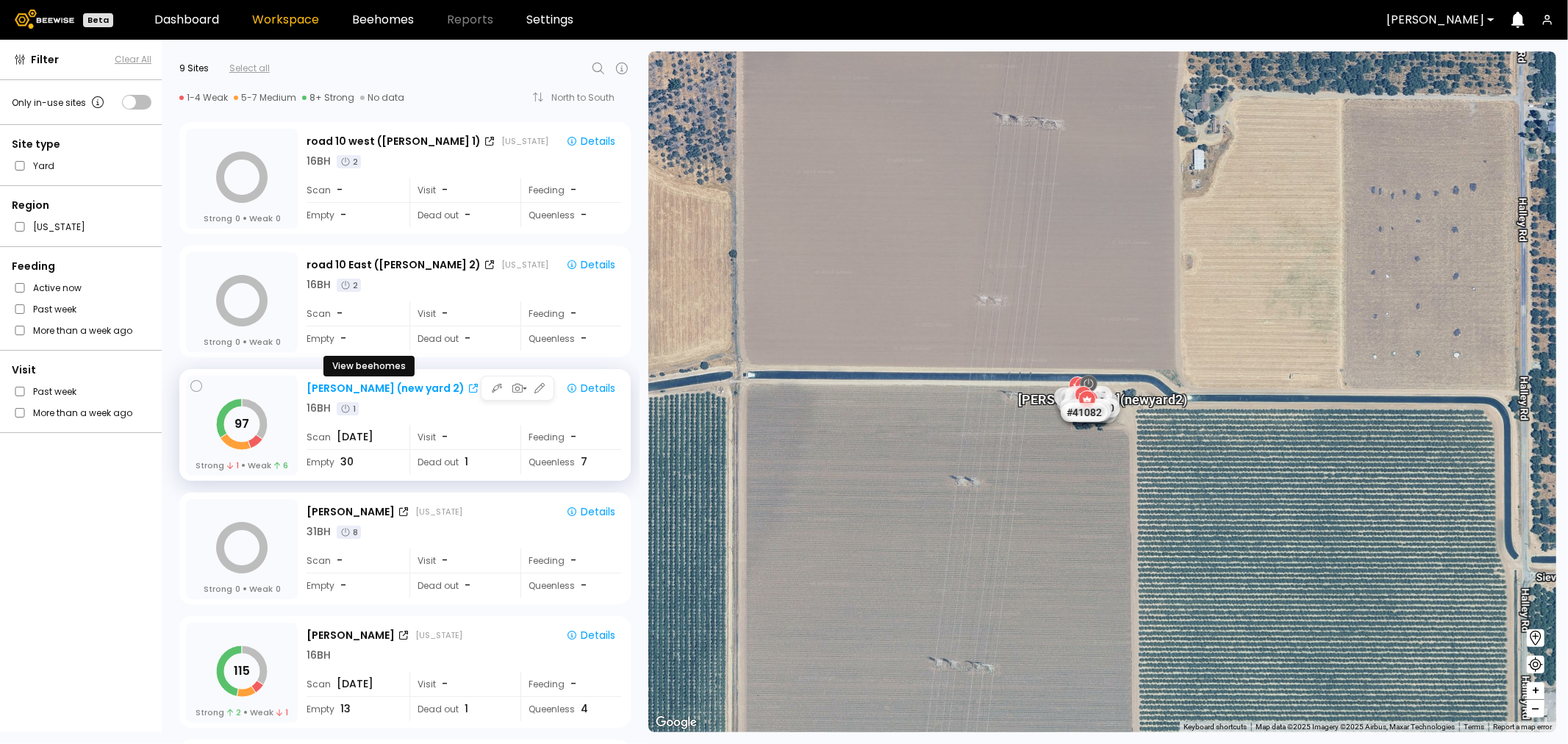
click at [467, 387] on div at bounding box center [473, 389] width 11 height 9
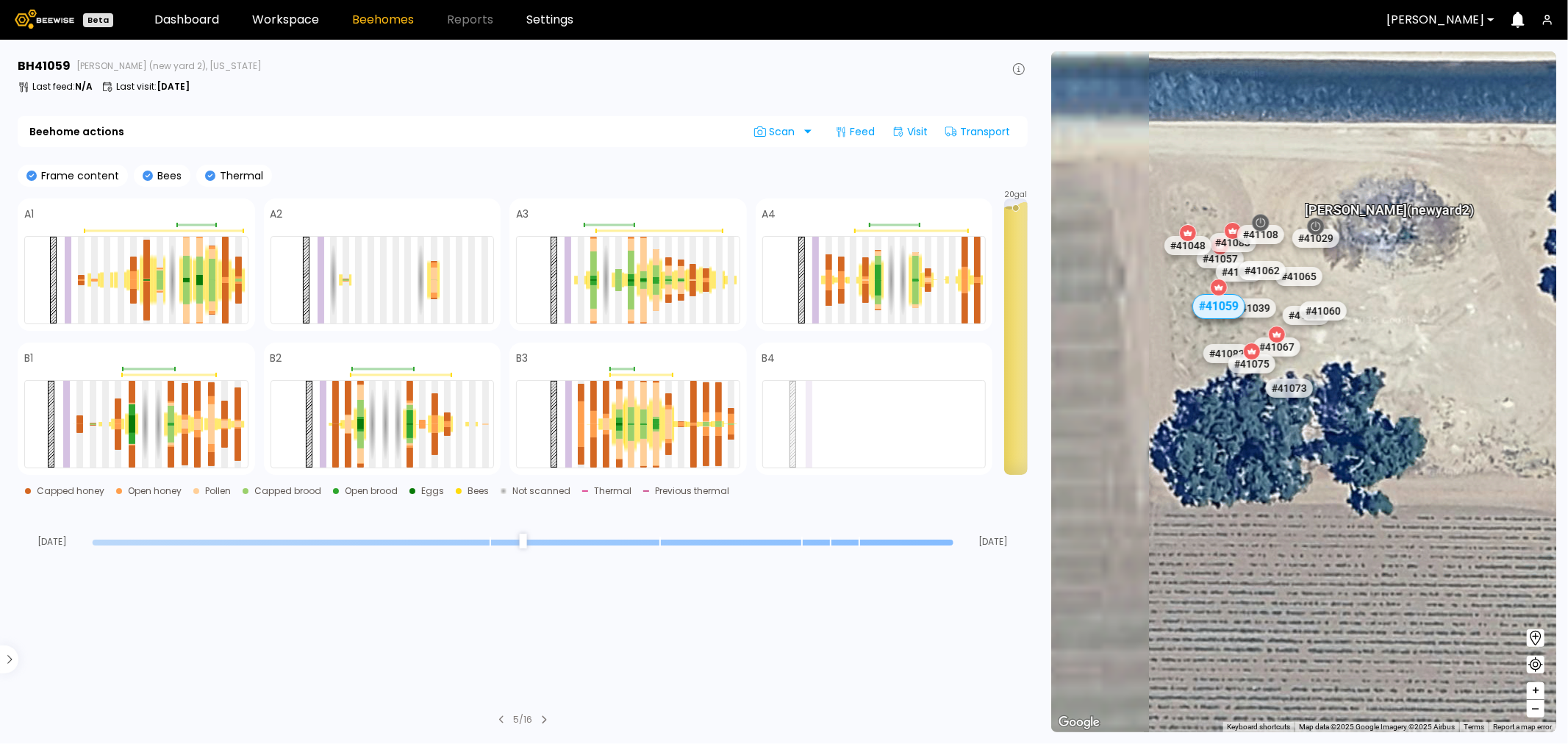
drag, startPoint x: 1164, startPoint y: 391, endPoint x: 1351, endPoint y: 375, distance: 187.7
click at [1351, 375] on div "# 40353 # 40069 # 40702 # 40113 # 40203 # 40736 # 40016 # 40190 # 40306 # 41140…" at bounding box center [1303, 391] width 505 height 680
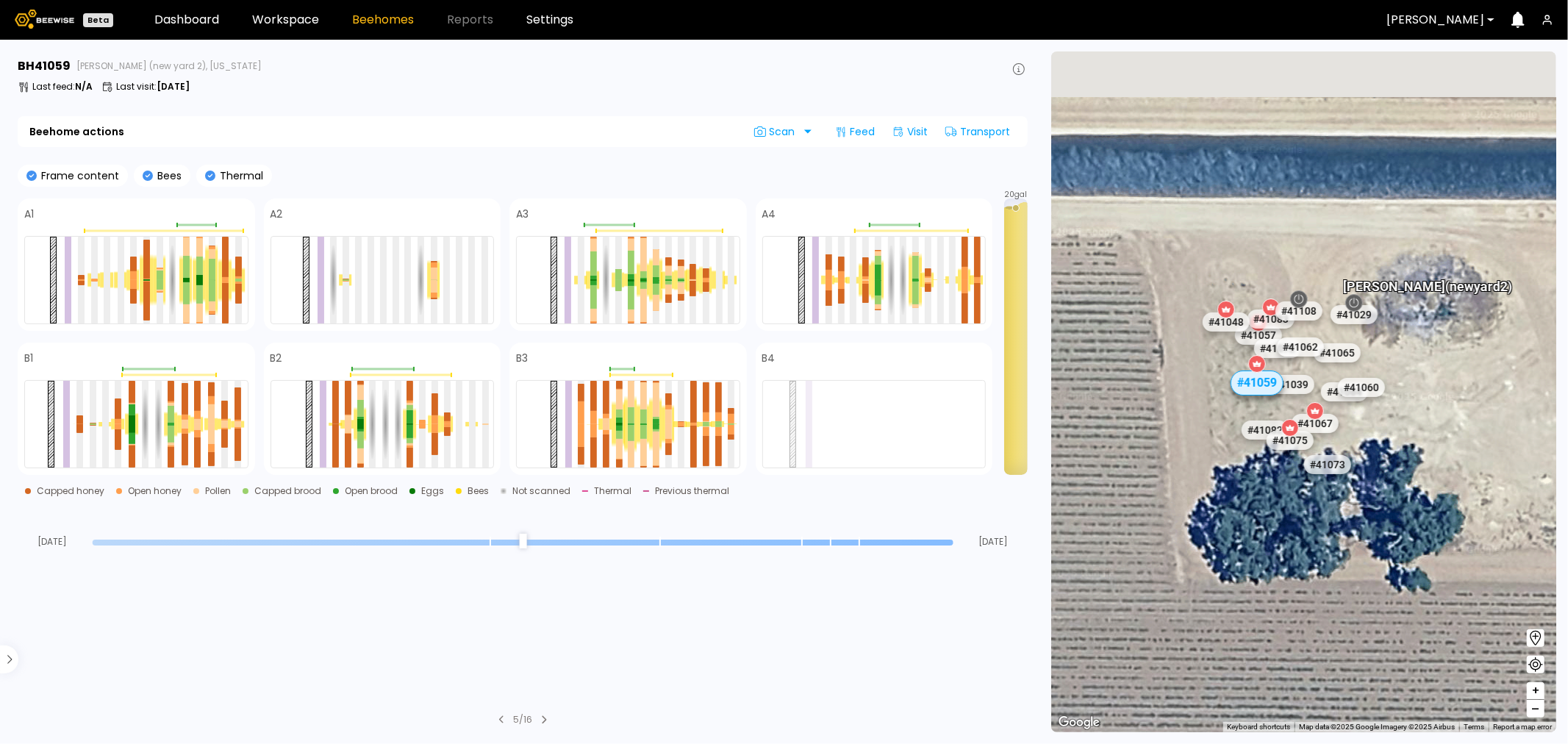
drag, startPoint x: 1208, startPoint y: 363, endPoint x: 1197, endPoint y: 506, distance: 143.4
click at [1197, 506] on div "# 40353 # 40069 # 40702 # 40113 # 40203 # 40736 # 40016 # 40190 # 40306 # 41140…" at bounding box center [1303, 391] width 505 height 680
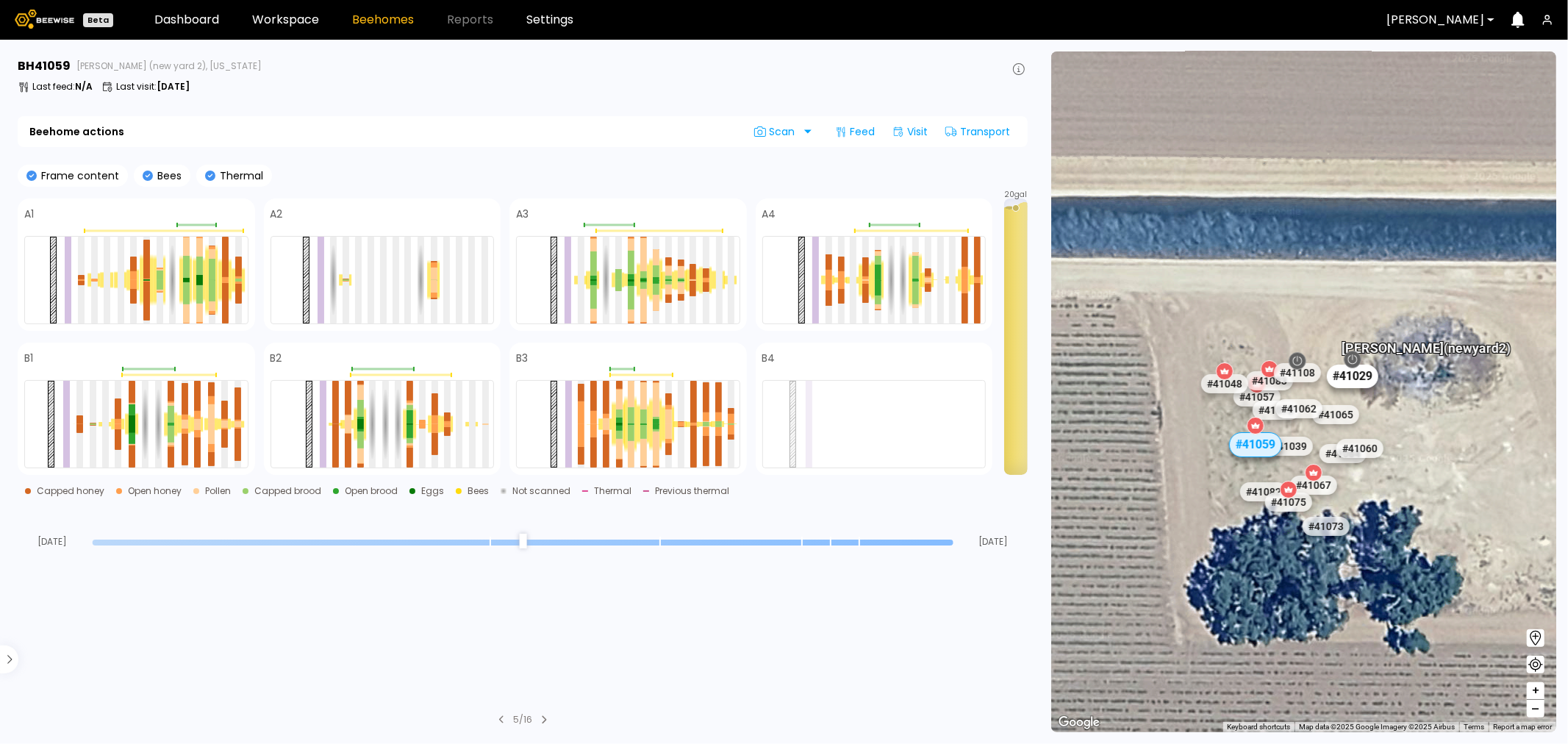
click at [1364, 376] on div "# 41029" at bounding box center [1352, 376] width 51 height 24
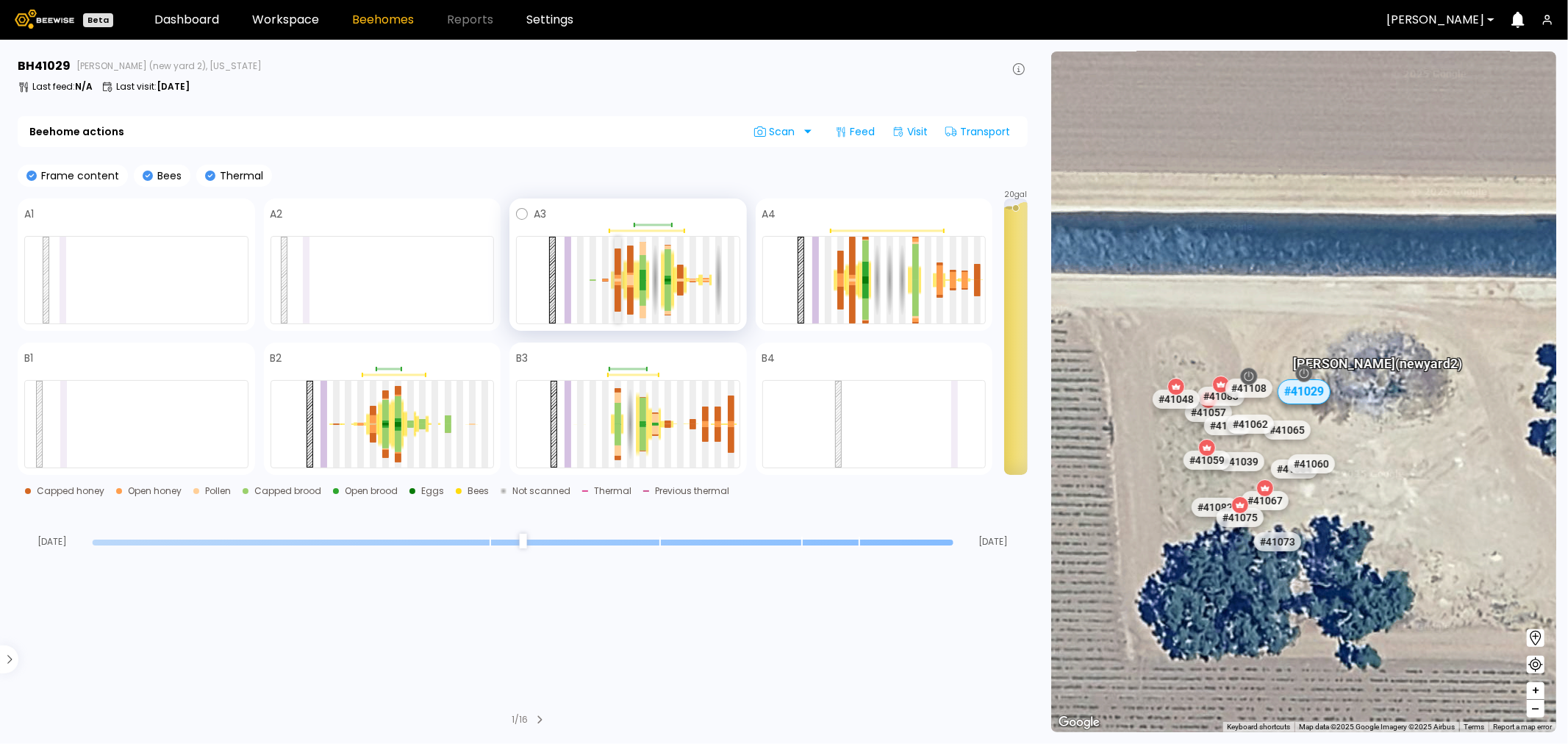
click at [618, 256] on div at bounding box center [617, 262] width 7 height 27
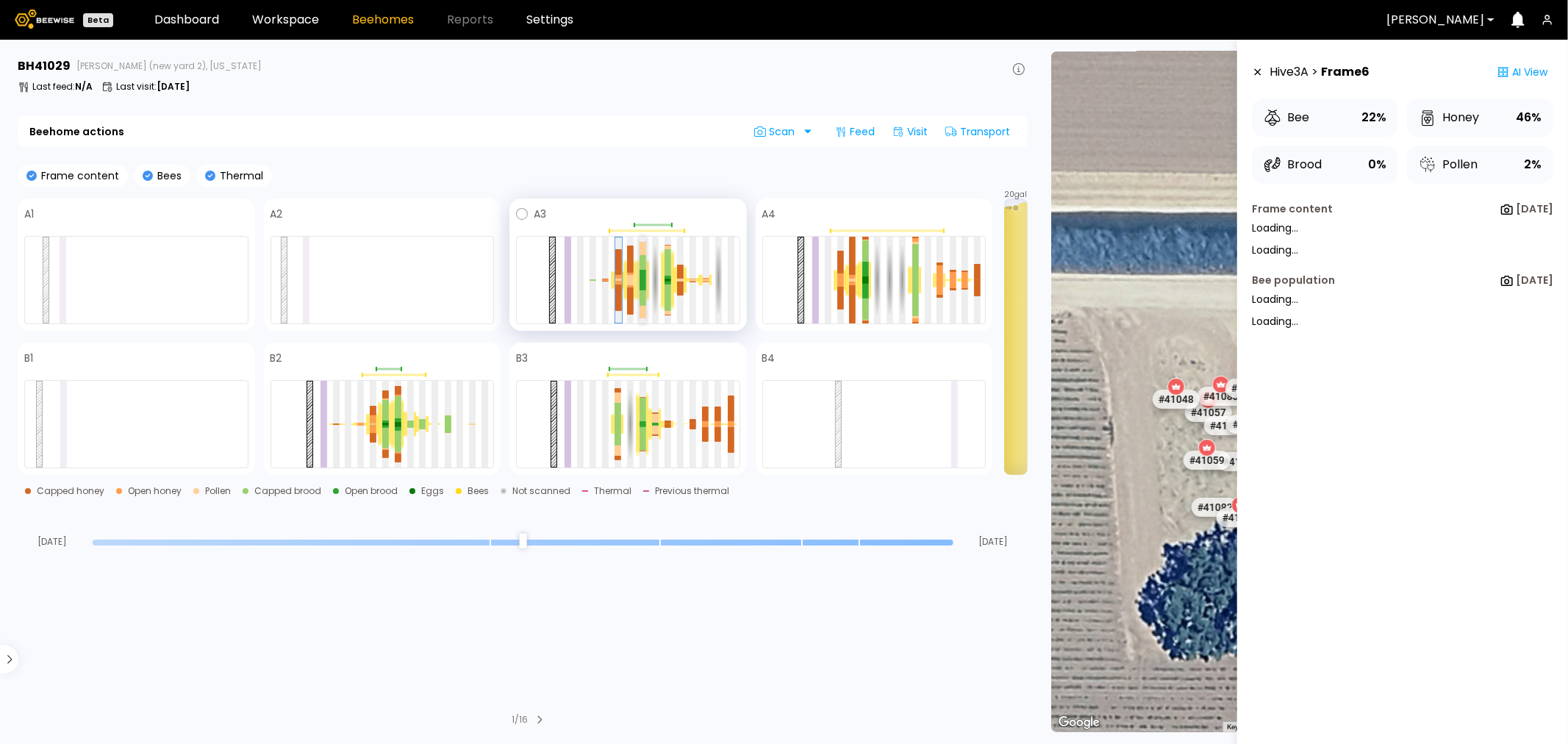
click at [645, 255] on div at bounding box center [642, 263] width 7 height 15
click at [671, 258] on div at bounding box center [667, 263] width 7 height 27
click at [680, 258] on div at bounding box center [679, 281] width 7 height 87
click at [729, 421] on div at bounding box center [730, 422] width 7 height 3
click at [1253, 67] on icon at bounding box center [1257, 72] width 11 height 10
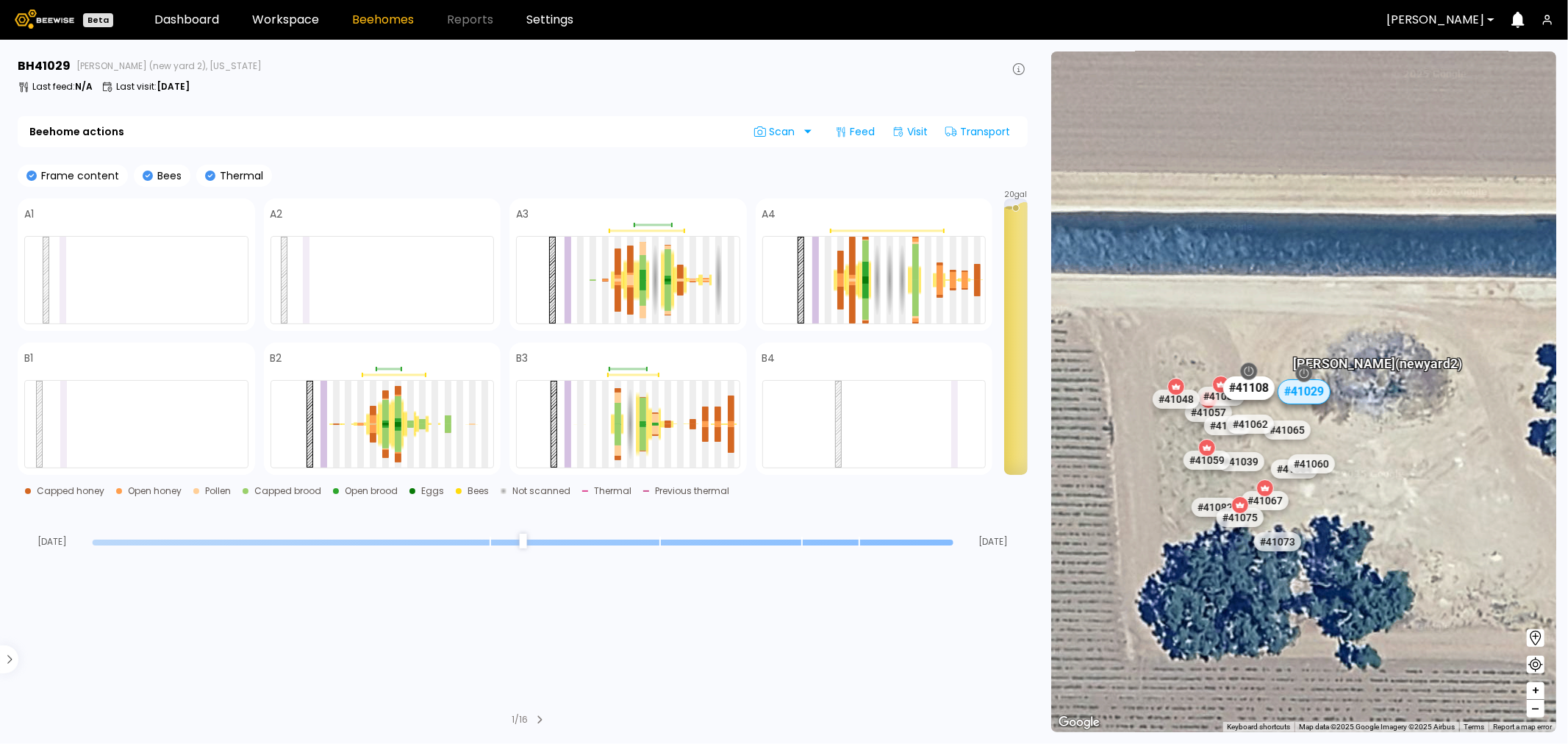
click at [1257, 388] on div "# 41108" at bounding box center [1248, 388] width 51 height 24
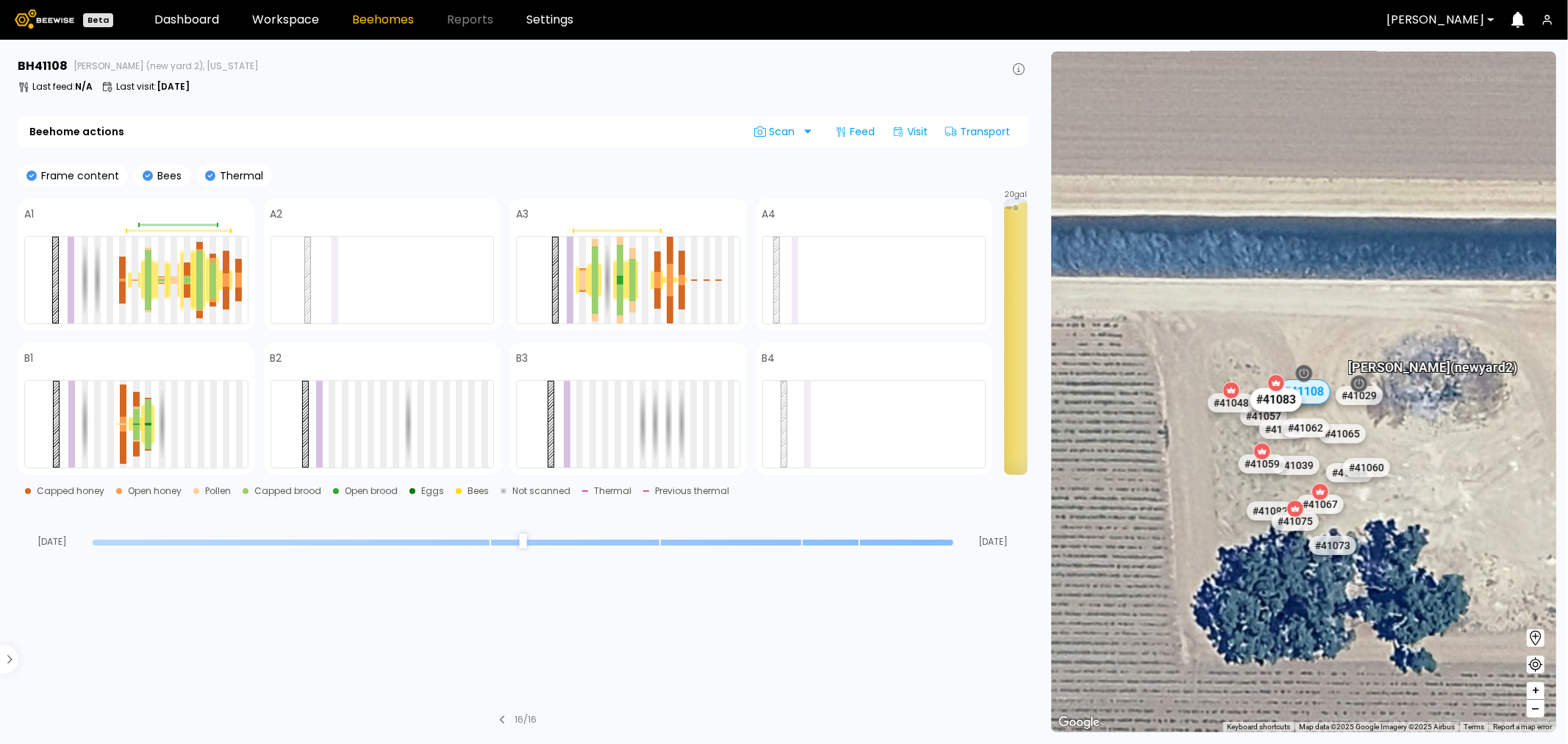
click at [1275, 398] on div "# 41083" at bounding box center [1275, 400] width 51 height 24
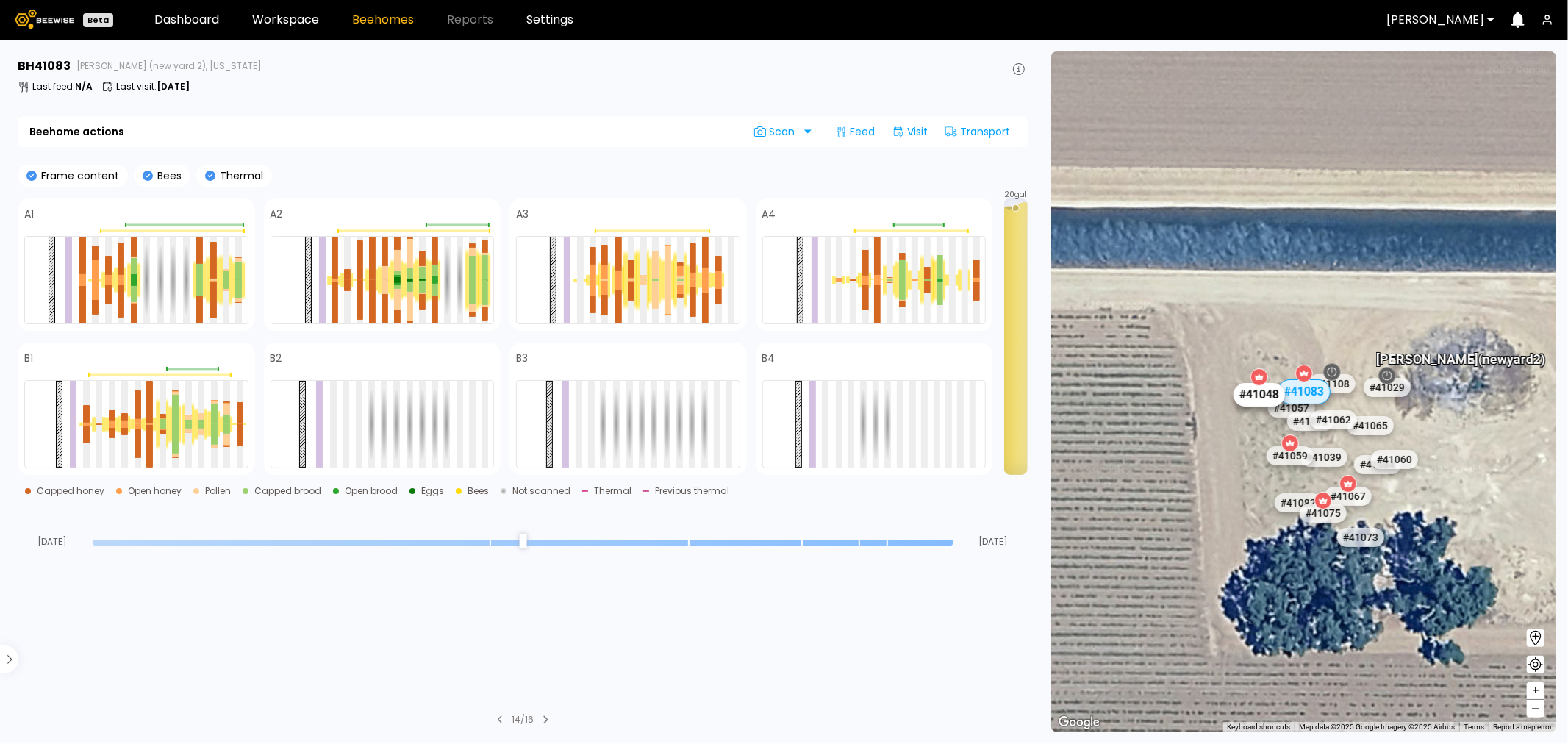
click at [1247, 391] on div "# 41048" at bounding box center [1259, 394] width 51 height 24
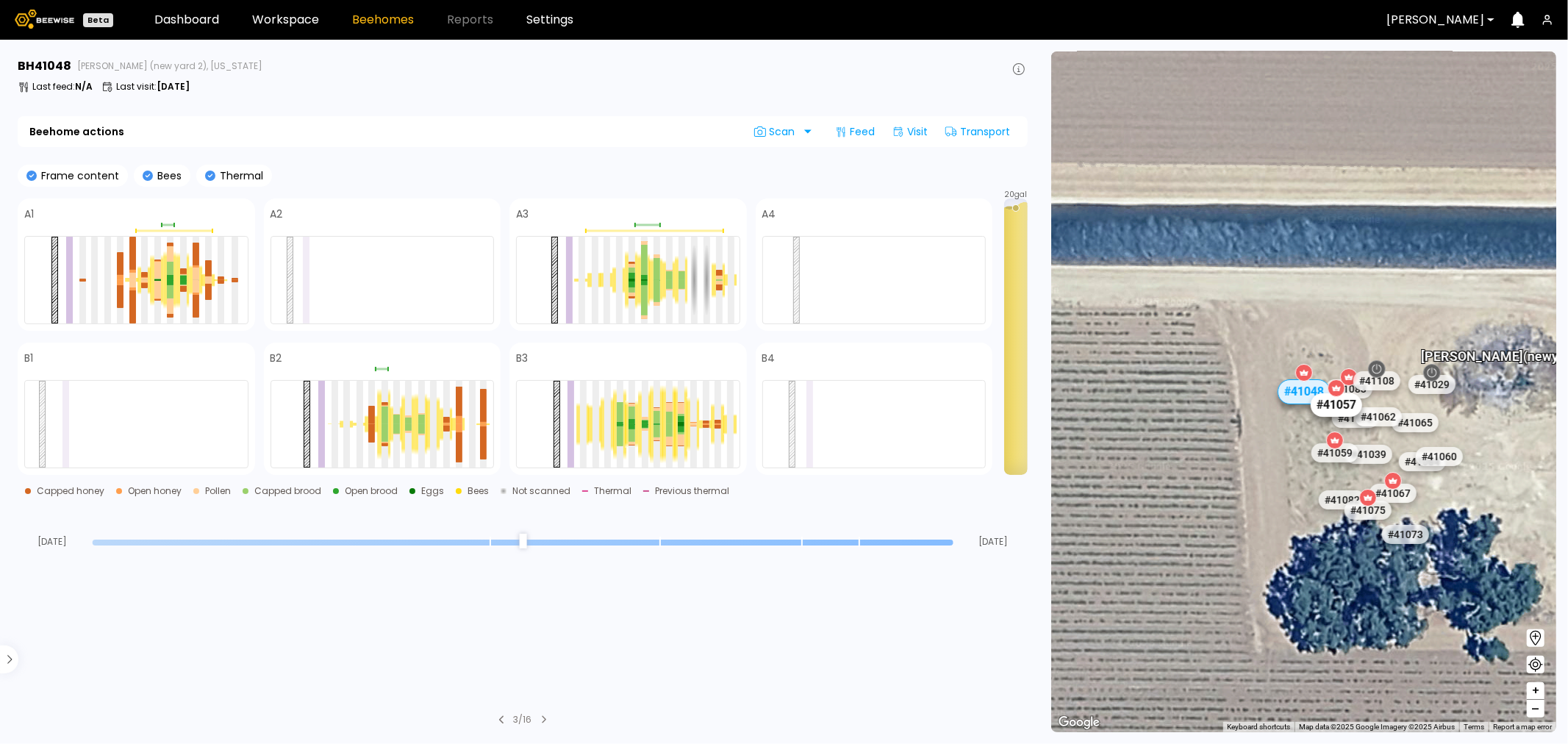
click at [1326, 408] on div "# 41057" at bounding box center [1335, 405] width 51 height 24
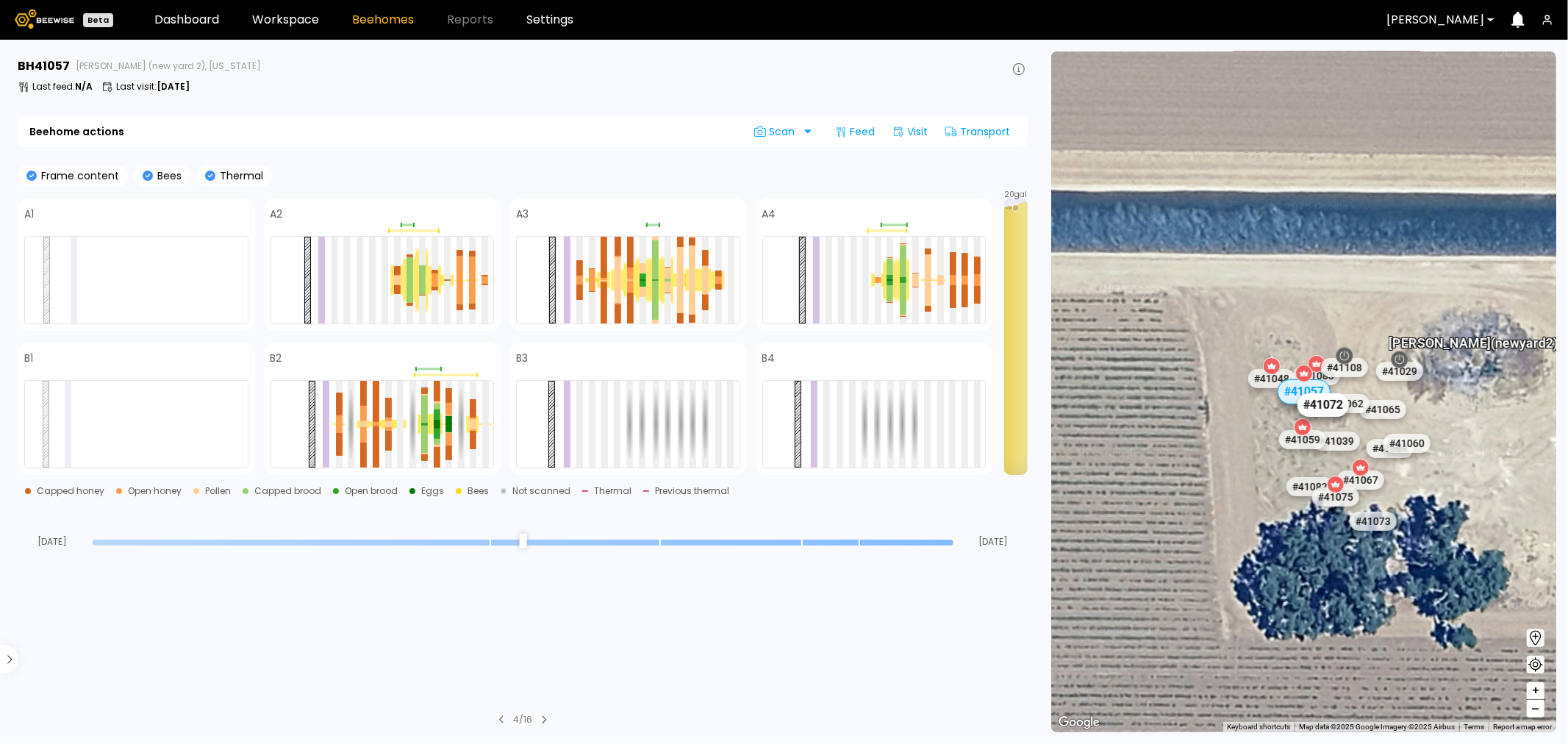
click at [1308, 410] on div "# 41072" at bounding box center [1322, 405] width 51 height 24
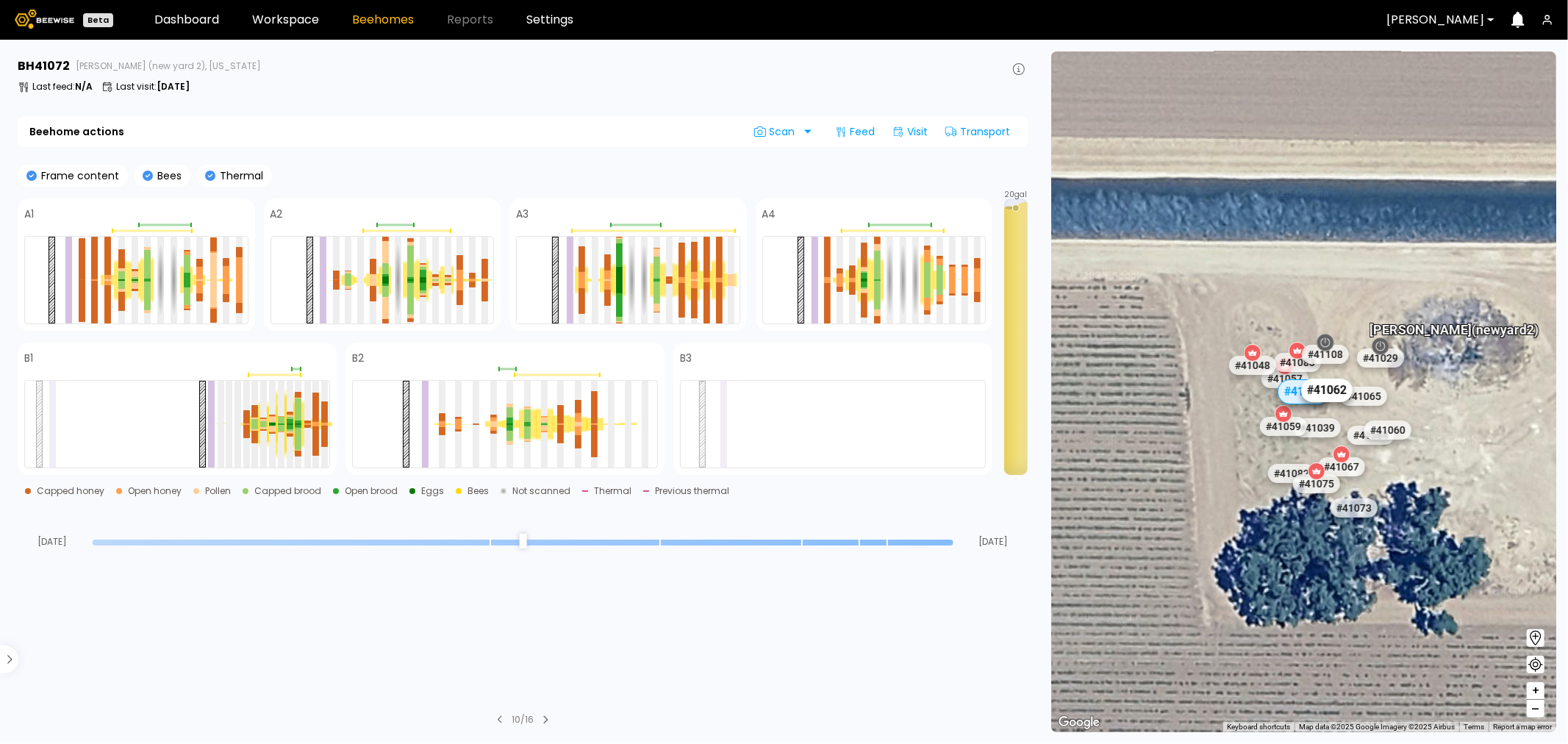
click at [1333, 390] on div "# 41062" at bounding box center [1326, 390] width 51 height 24
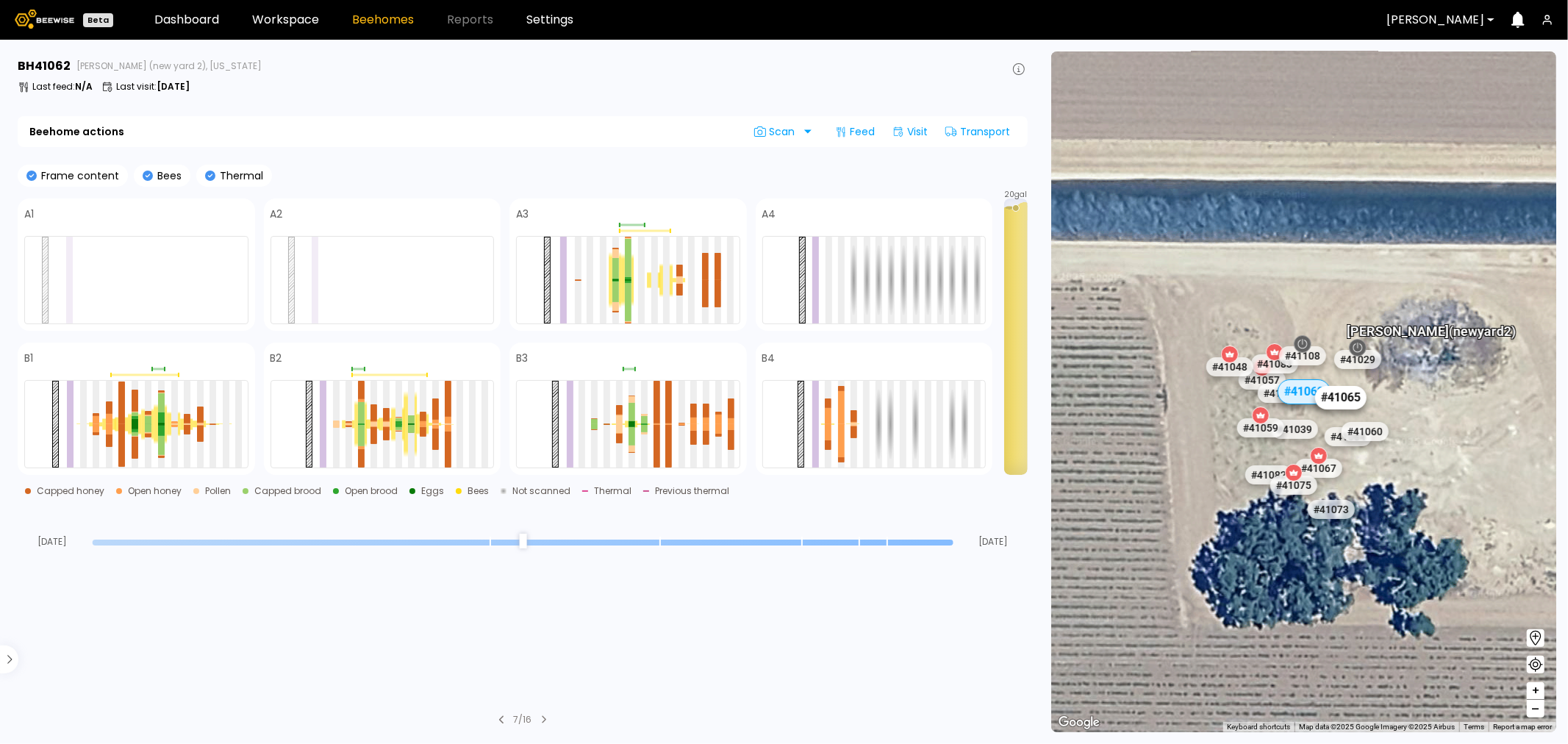
click at [1345, 393] on div "# 41065" at bounding box center [1341, 397] width 51 height 24
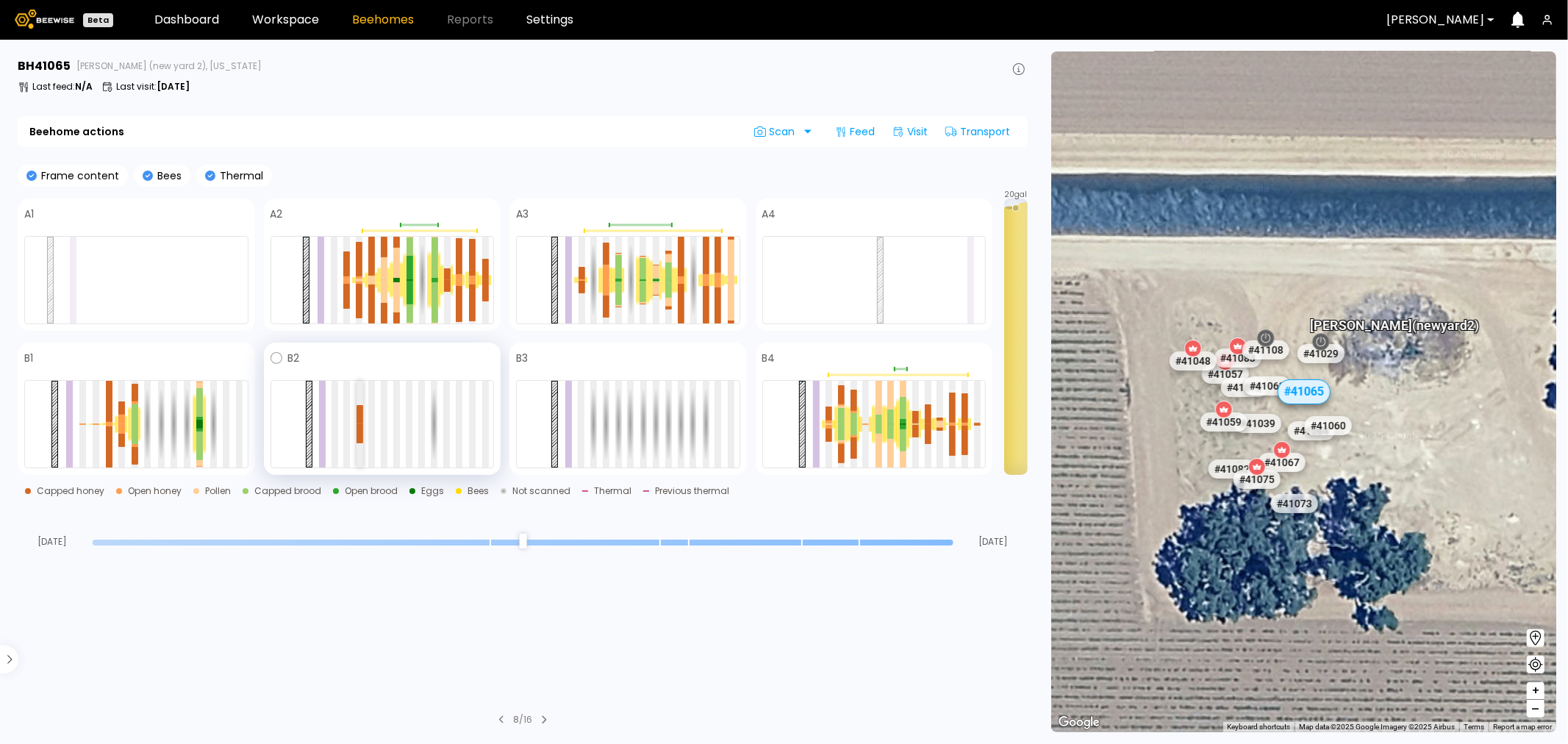
click at [362, 414] on div at bounding box center [359, 414] width 7 height 19
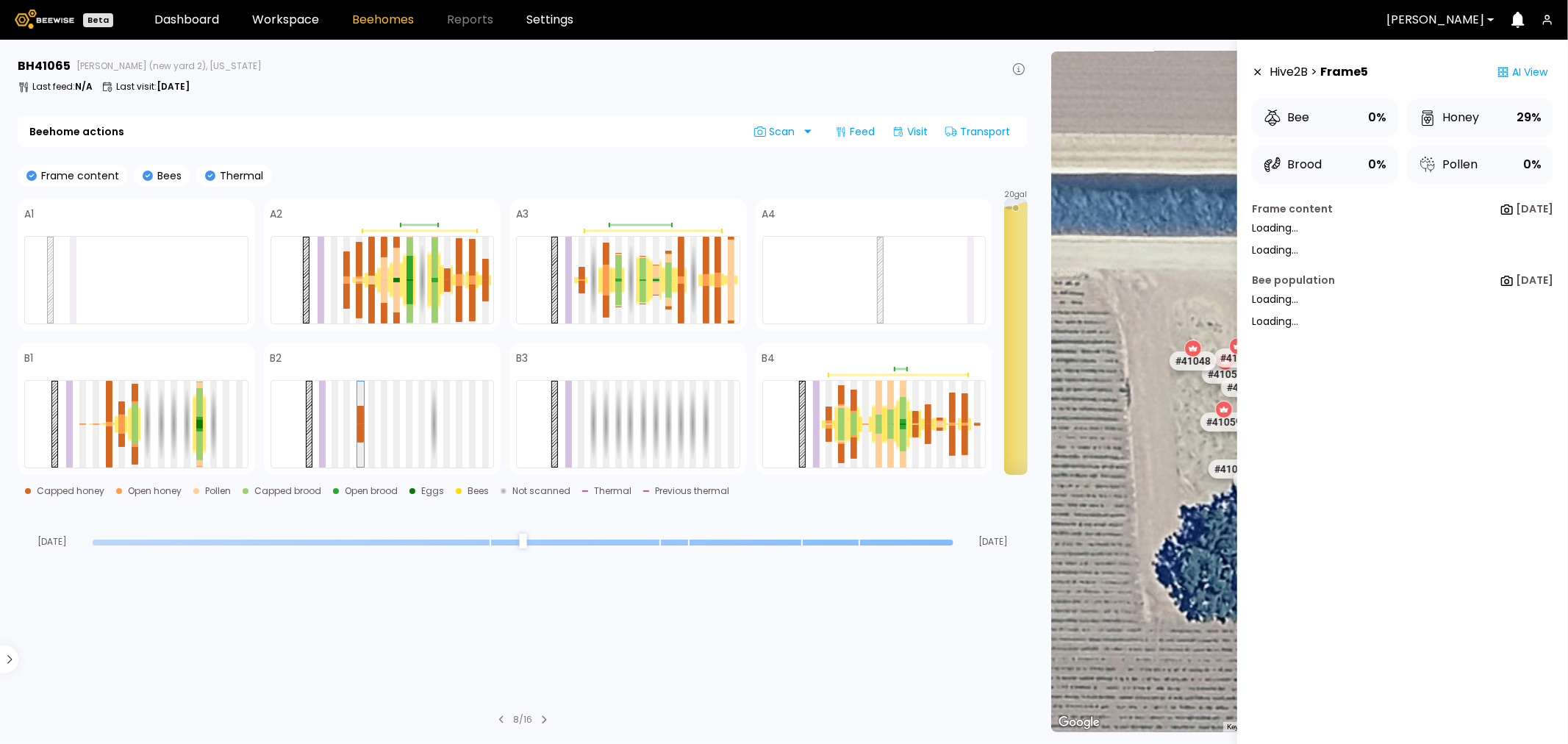
click at [1260, 69] on icon at bounding box center [1257, 72] width 7 height 7
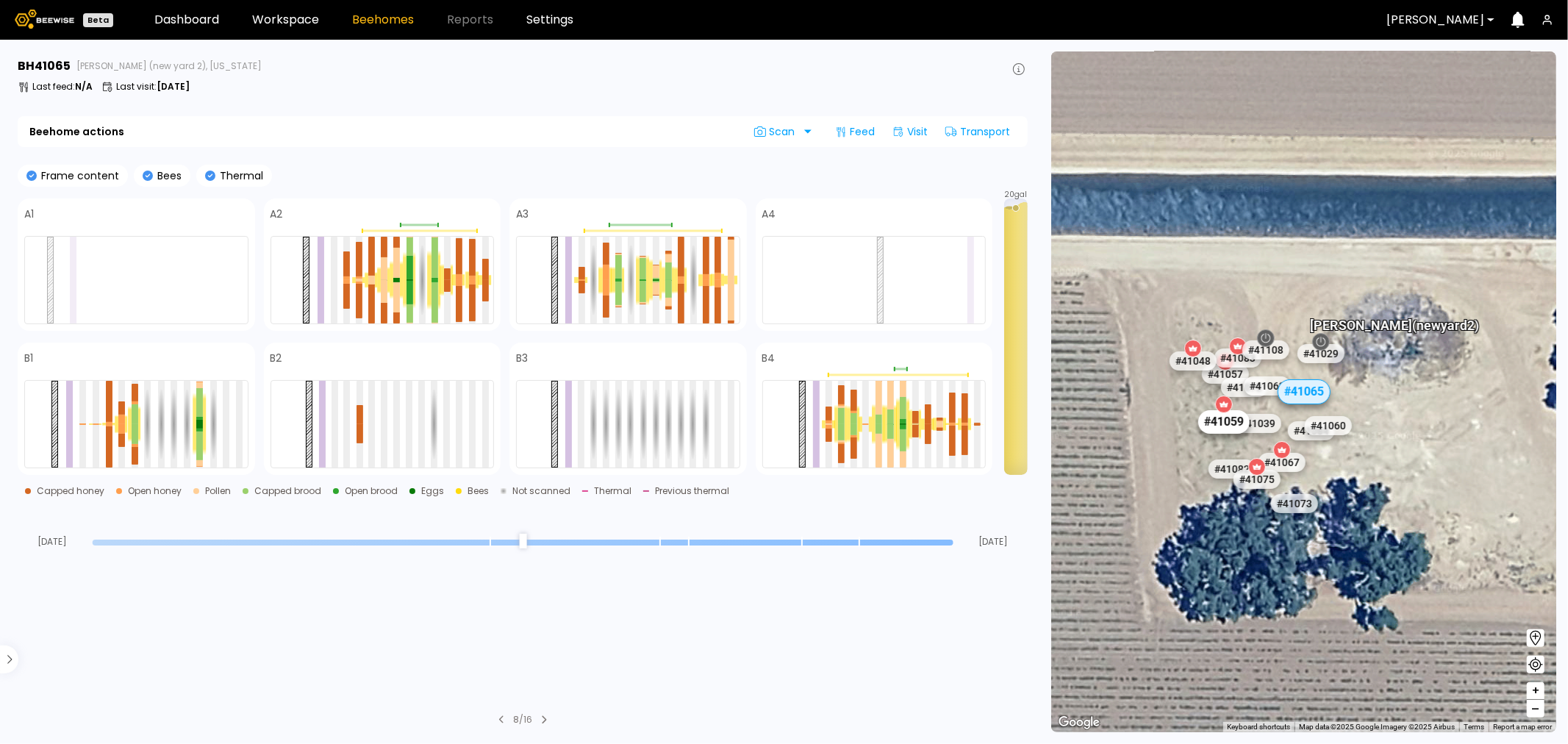
click at [1216, 421] on div "# 41059" at bounding box center [1223, 422] width 51 height 24
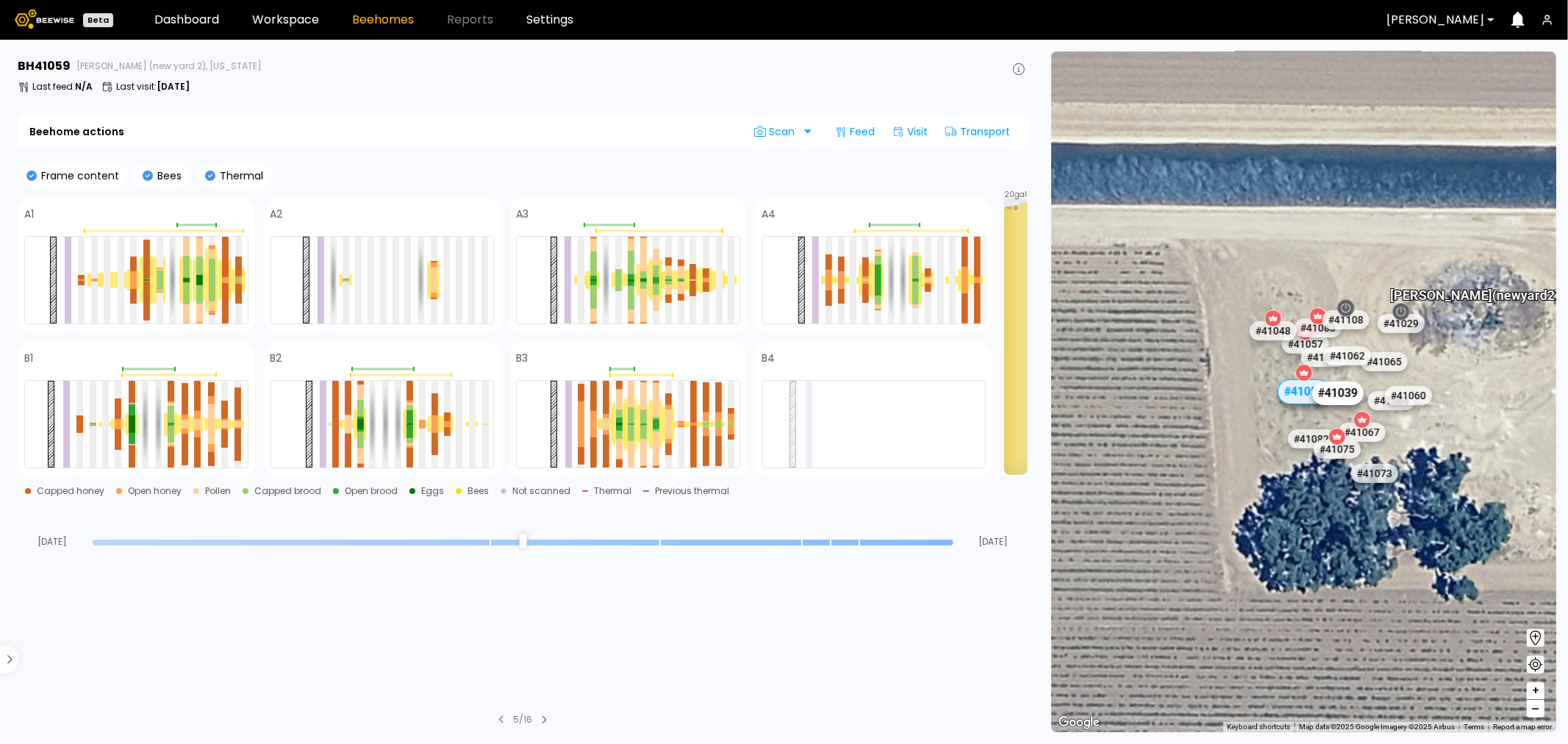
click at [1345, 392] on div "# 41039" at bounding box center [1338, 393] width 51 height 24
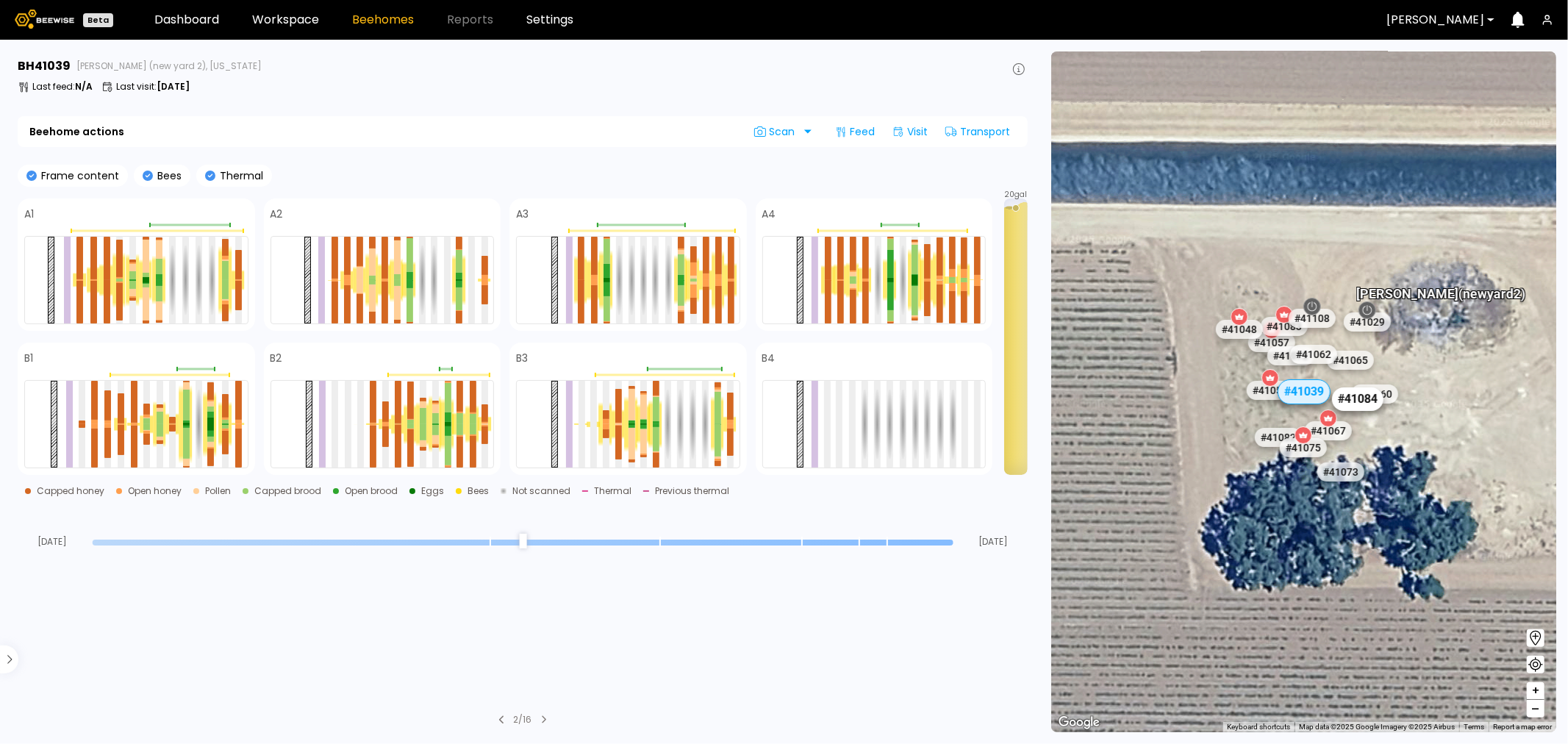
click at [1340, 399] on div "# 41084" at bounding box center [1358, 399] width 51 height 24
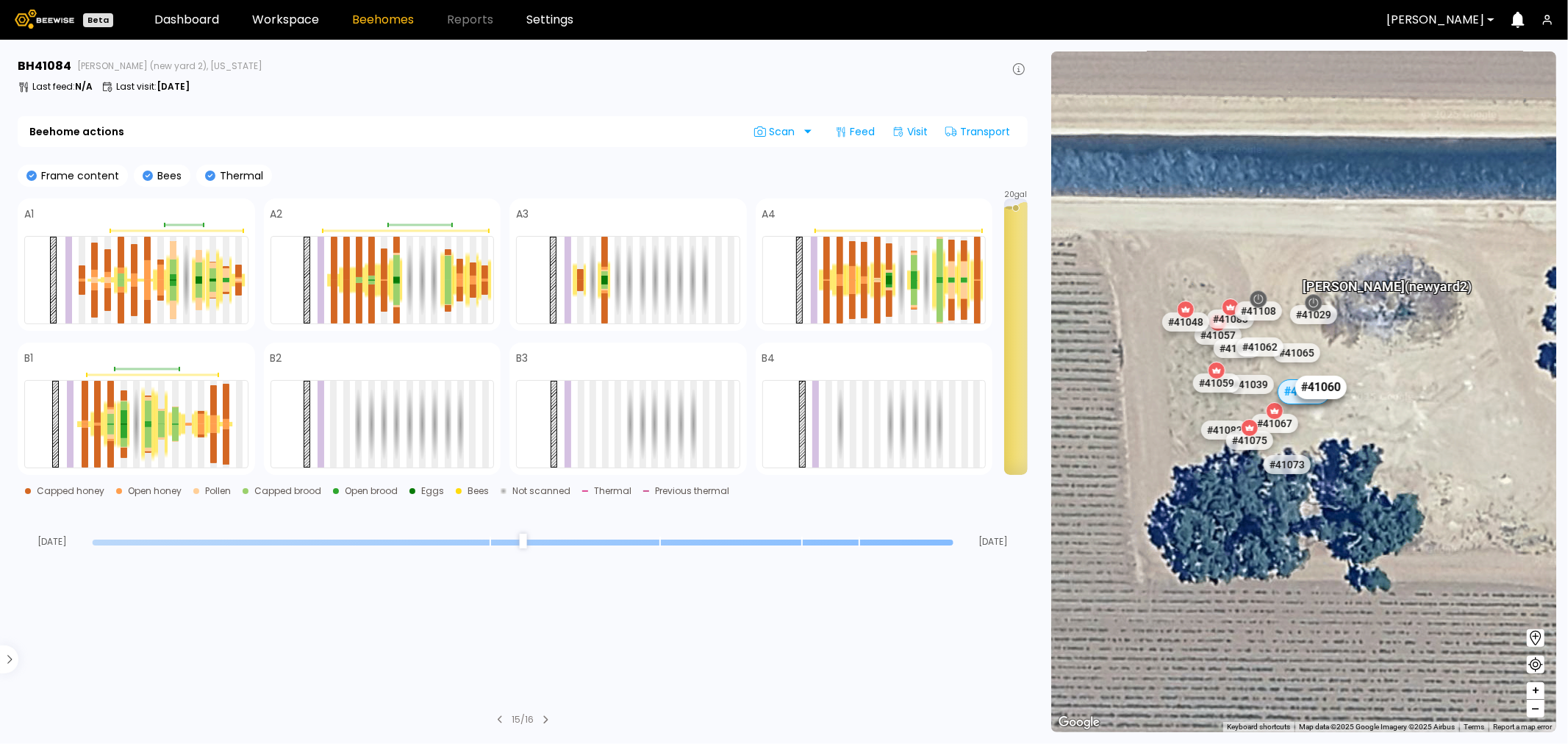
click at [1340, 392] on div "# 41060" at bounding box center [1320, 387] width 51 height 24
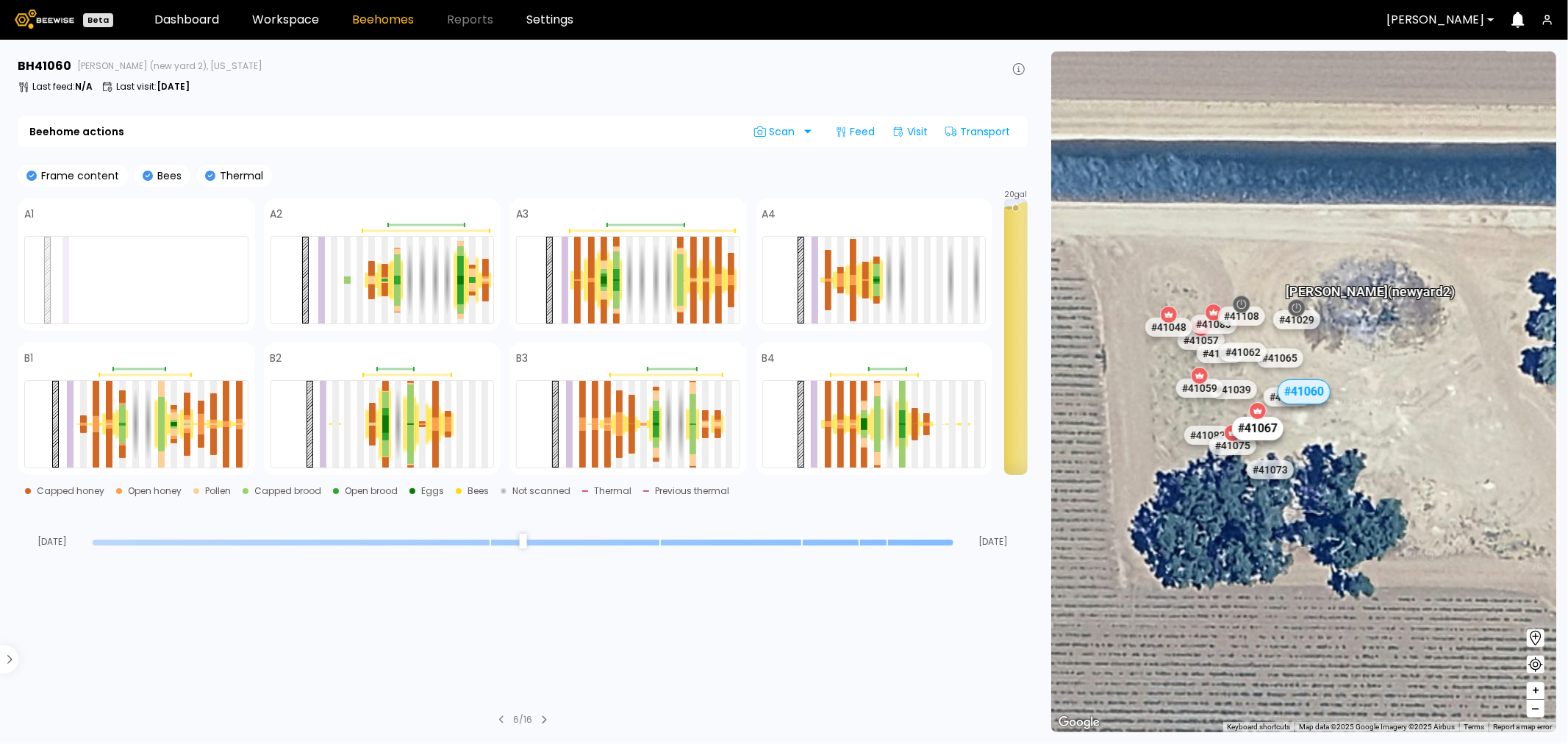
click at [1270, 431] on div "# 41067" at bounding box center [1257, 428] width 51 height 24
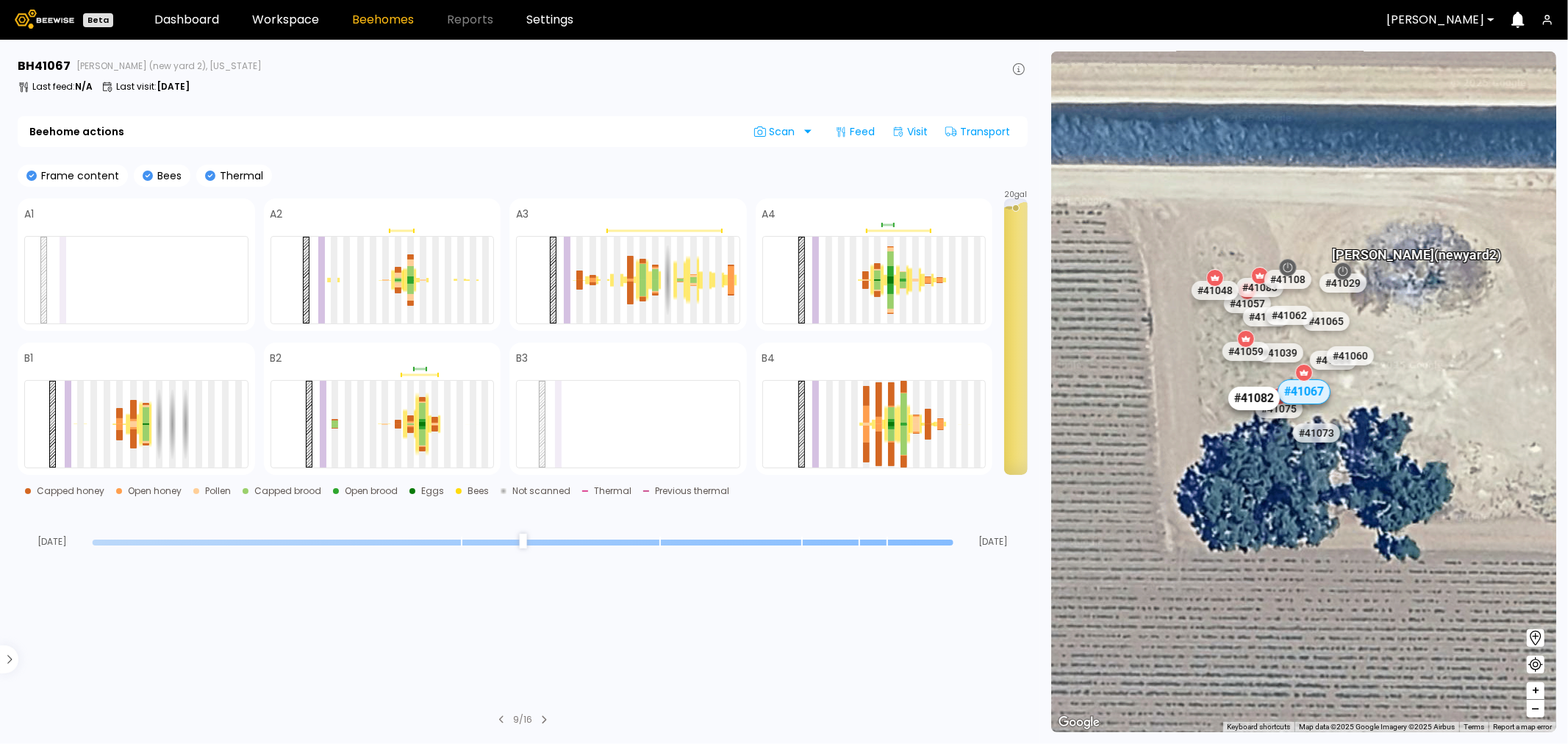
click at [1246, 402] on div "# 41082" at bounding box center [1253, 398] width 51 height 24
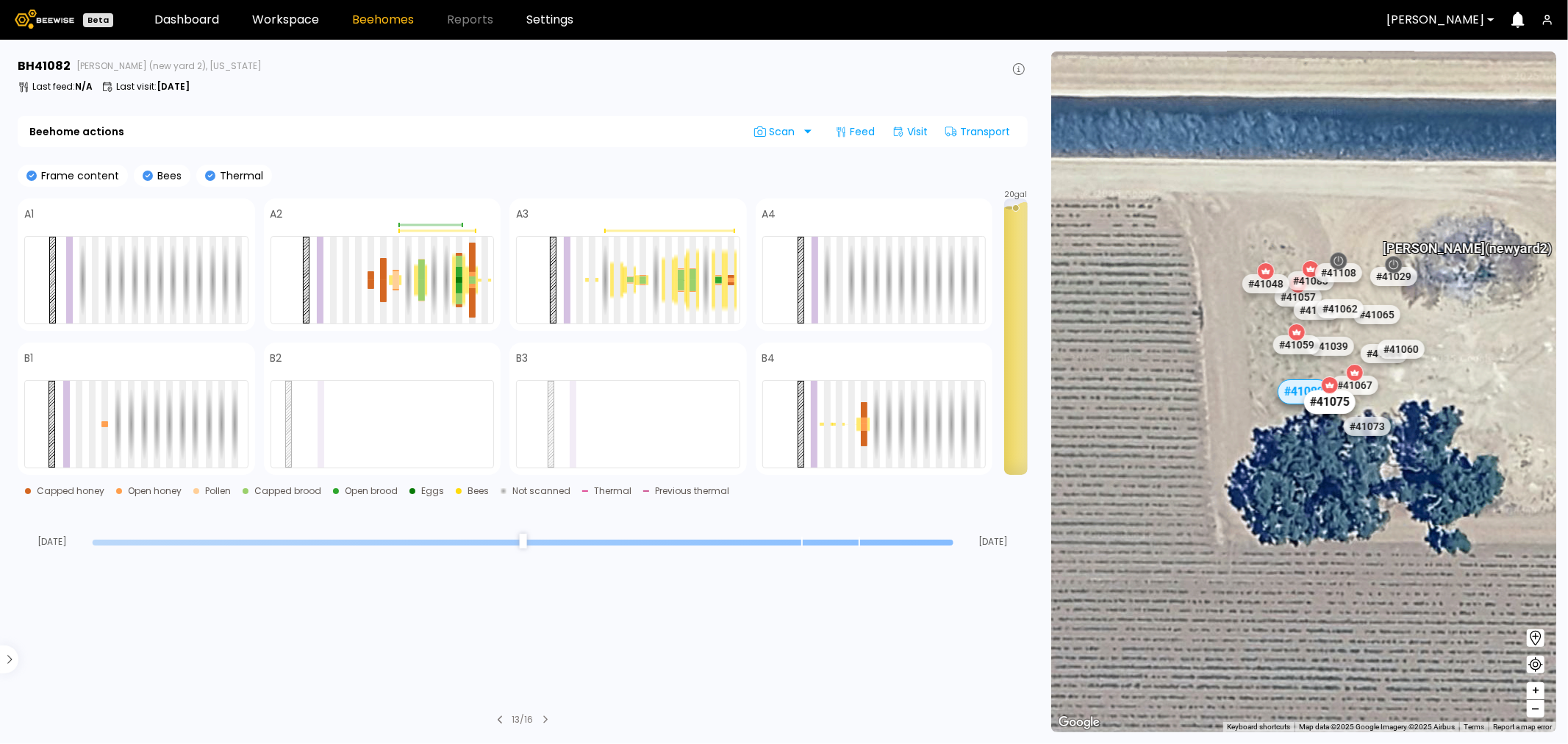
click at [1321, 402] on div "# 41075" at bounding box center [1329, 402] width 51 height 24
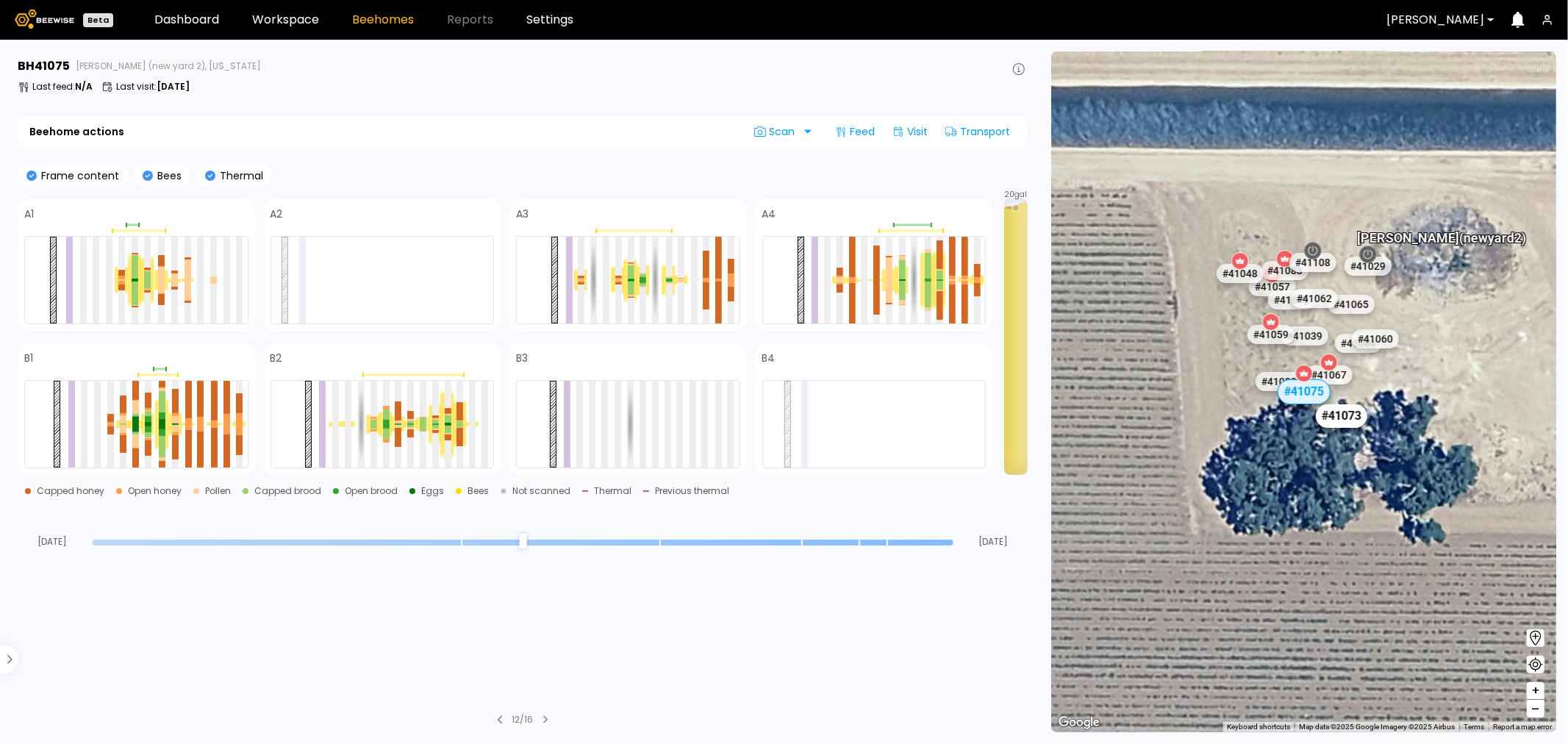
click at [1345, 421] on div "# 41073" at bounding box center [1341, 416] width 51 height 24
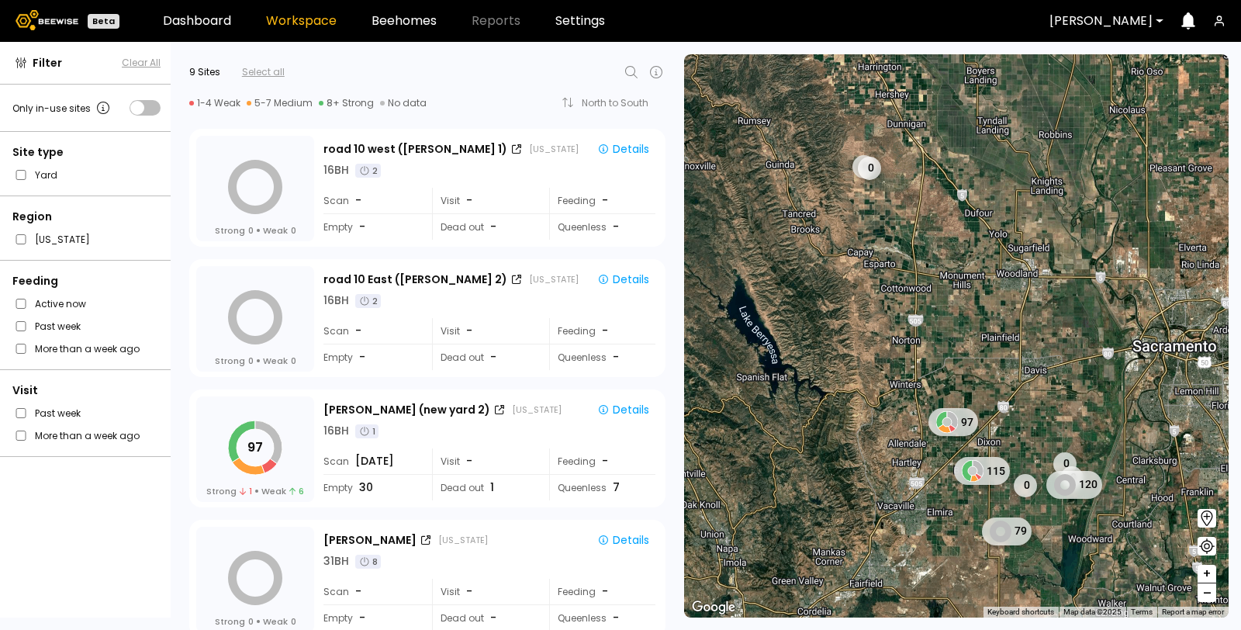
scroll to position [211, 0]
